Goal: Download file/media

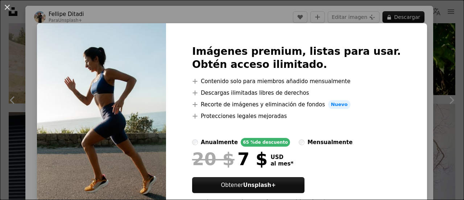
scroll to position [713, 0]
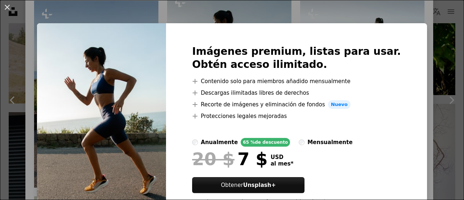
click at [417, 16] on div "An X shape Imágenes premium, listas para usar. Obtén acceso ilimitado. A plus s…" at bounding box center [232, 100] width 464 height 200
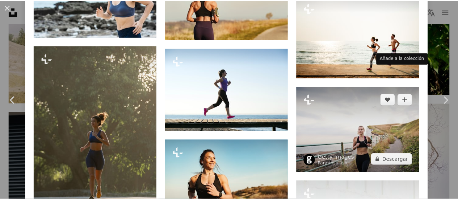
scroll to position [2342, 0]
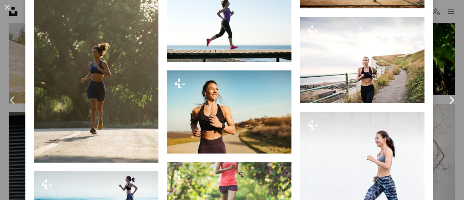
click at [438, 81] on link "Chevron right" at bounding box center [450, 100] width 25 height 70
click at [7, 12] on button "An X shape" at bounding box center [7, 7] width 9 height 9
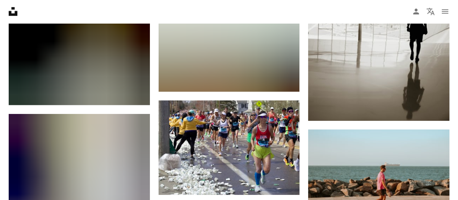
scroll to position [29795, 0]
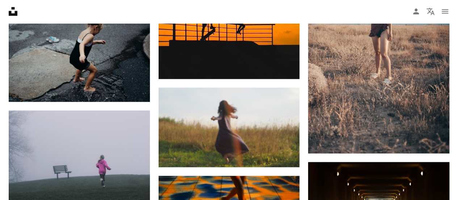
scroll to position [24097, 0]
